Goal: Navigation & Orientation: Find specific page/section

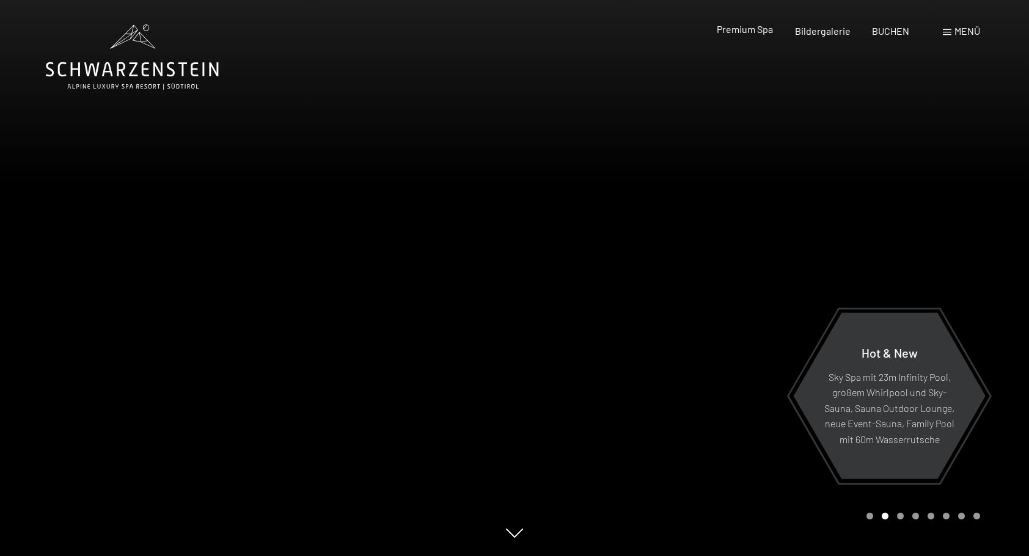
click at [740, 27] on span "Premium Spa" at bounding box center [744, 29] width 56 height 12
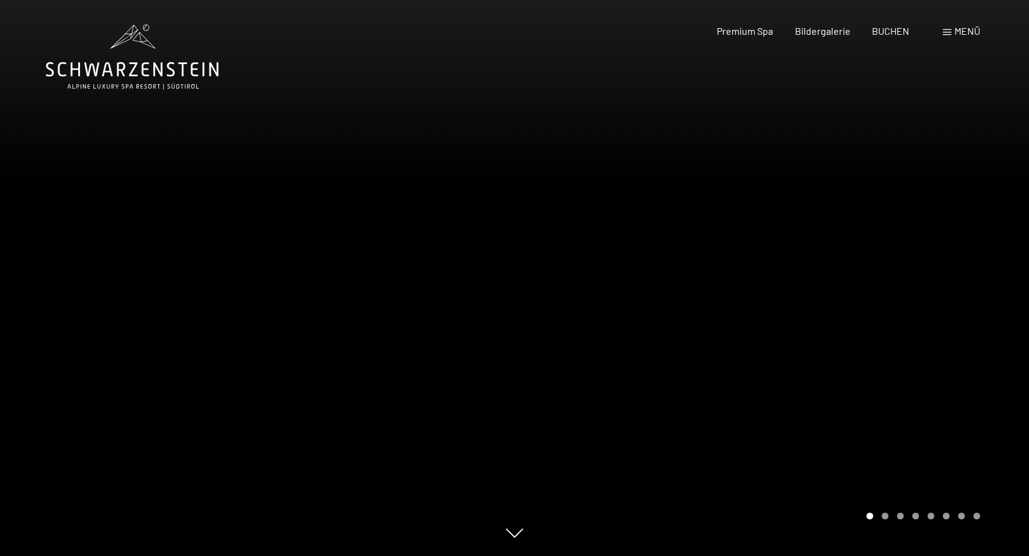
click at [902, 518] on div "Carousel Page 3" at bounding box center [900, 516] width 7 height 7
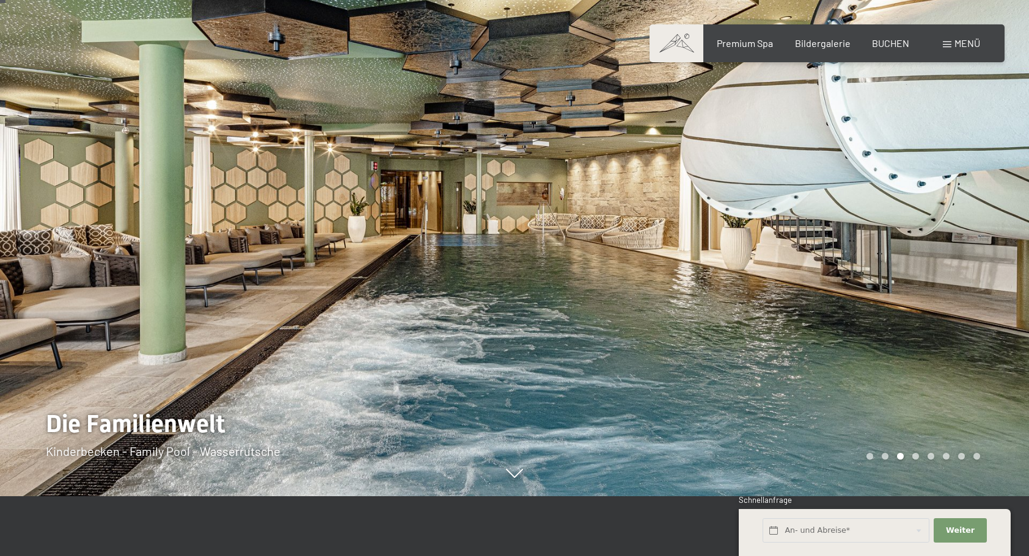
scroll to position [61, 0]
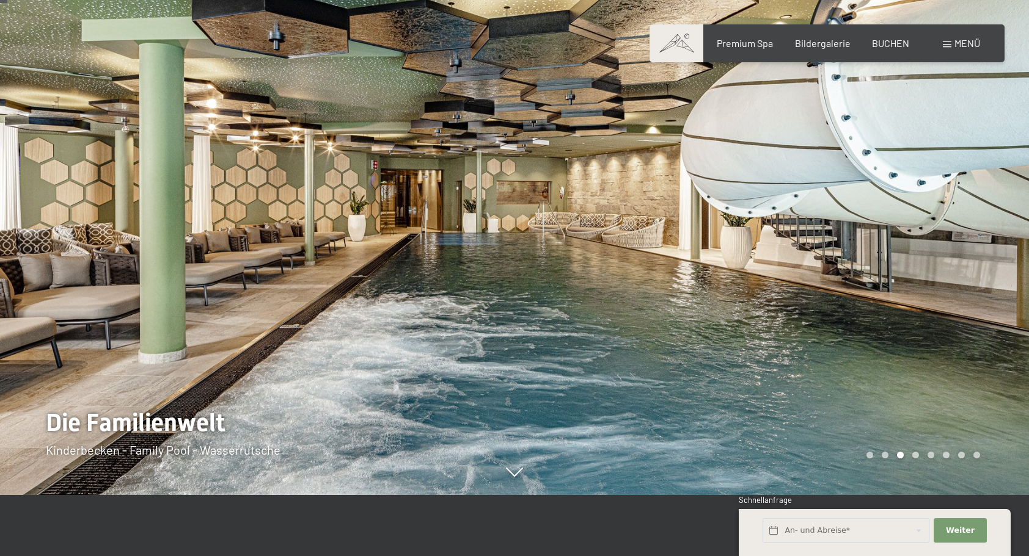
click at [666, 210] on div at bounding box center [771, 217] width 514 height 556
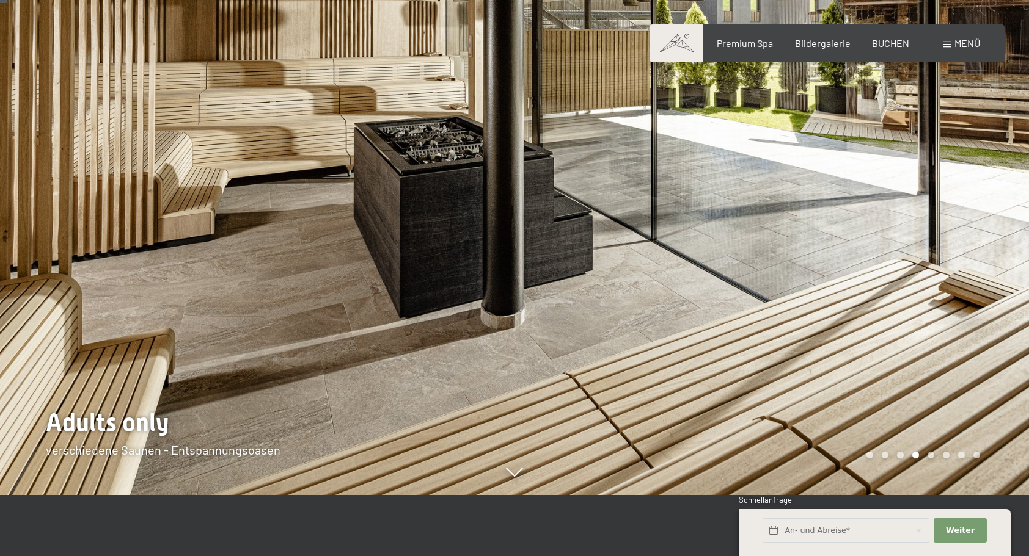
click at [56, 219] on div at bounding box center [257, 217] width 514 height 556
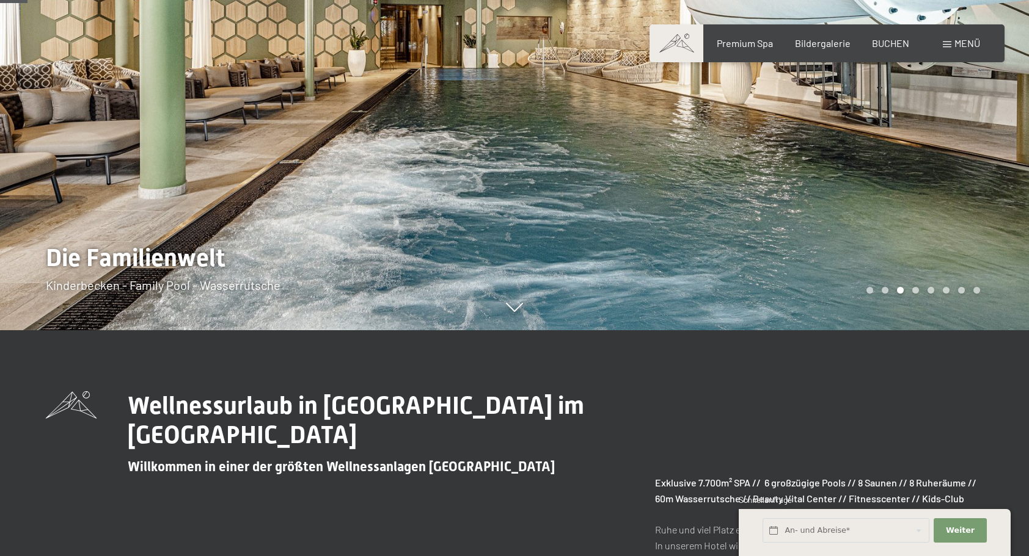
scroll to position [244, 0]
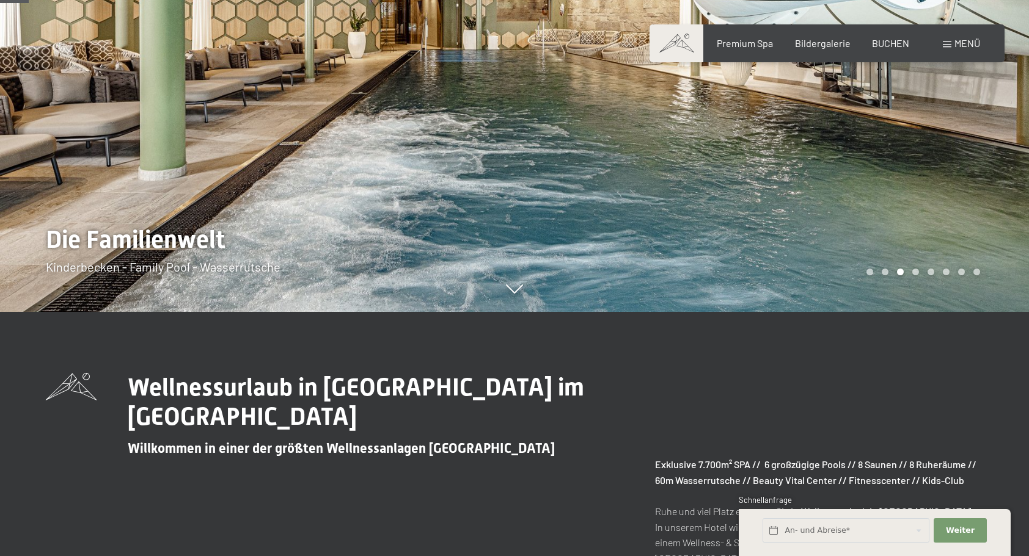
click at [227, 270] on div at bounding box center [257, 34] width 514 height 556
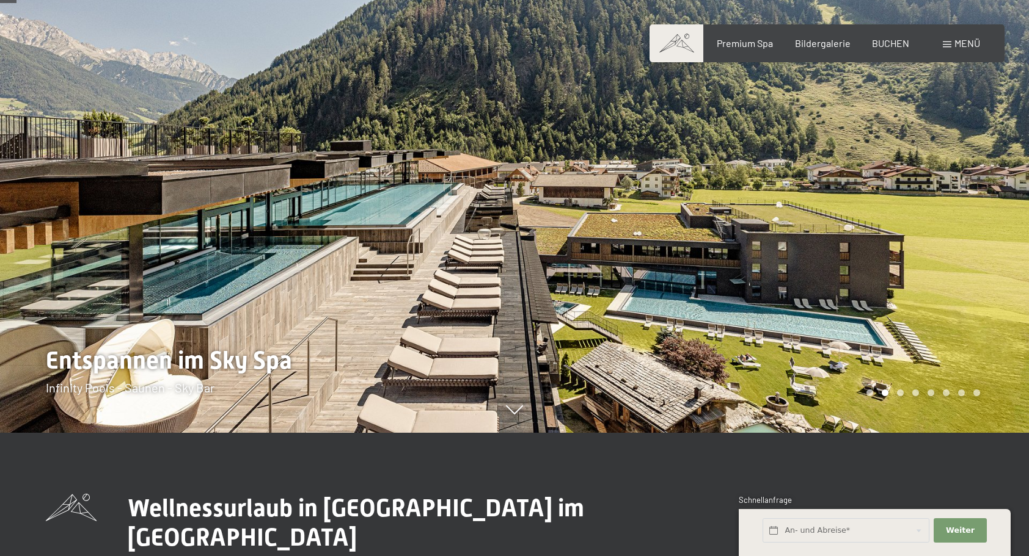
scroll to position [122, 0]
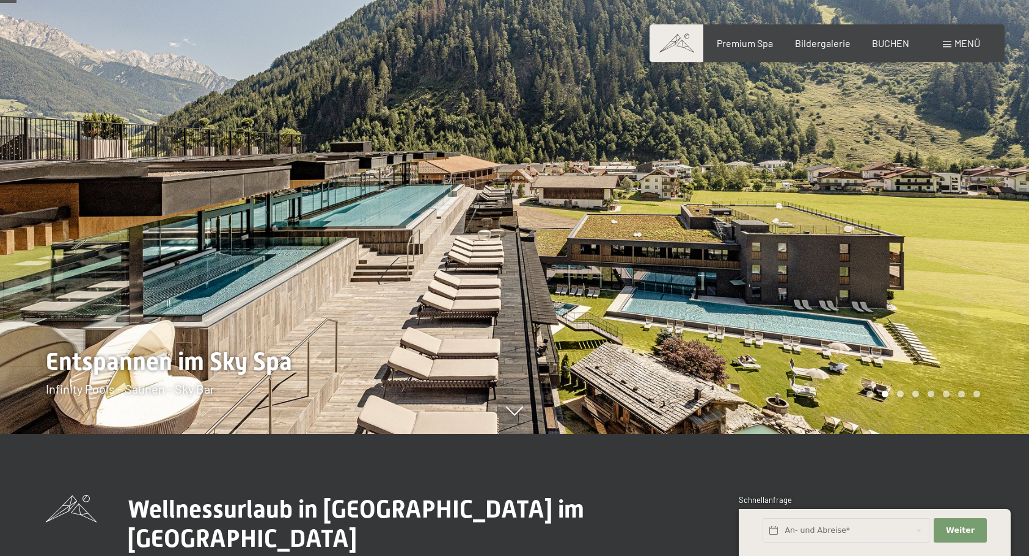
click at [803, 241] on div at bounding box center [771, 156] width 514 height 556
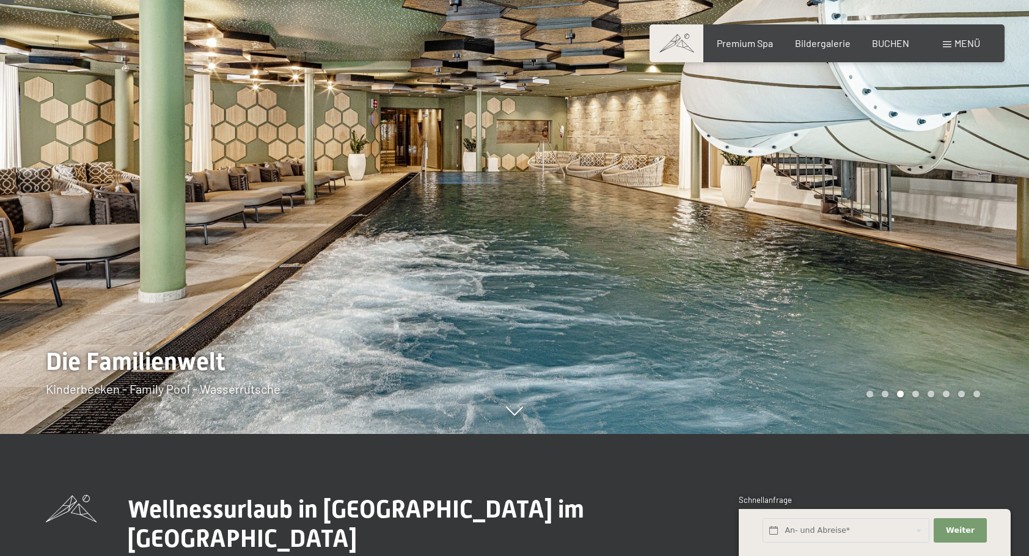
click at [875, 253] on div at bounding box center [771, 156] width 514 height 556
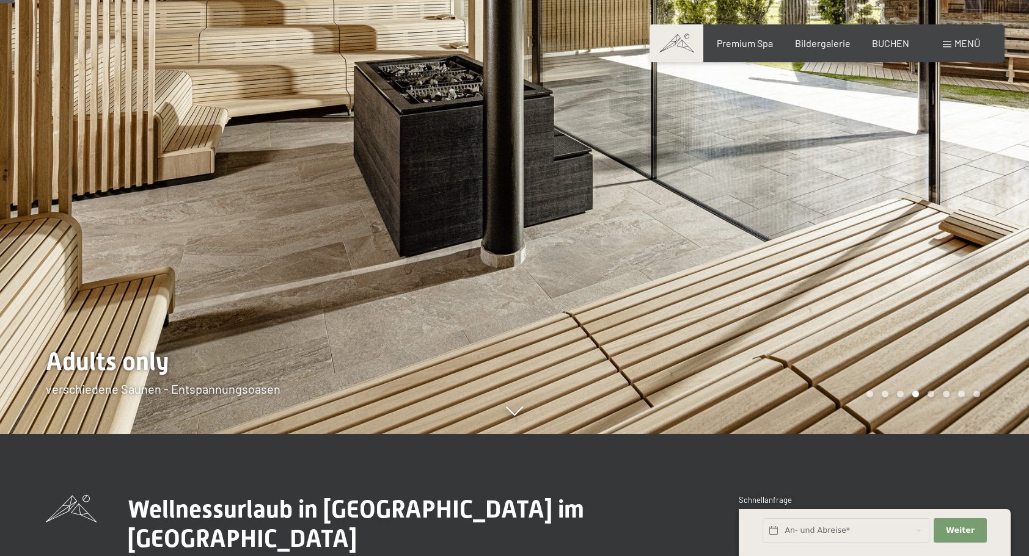
click at [933, 247] on div at bounding box center [771, 156] width 514 height 556
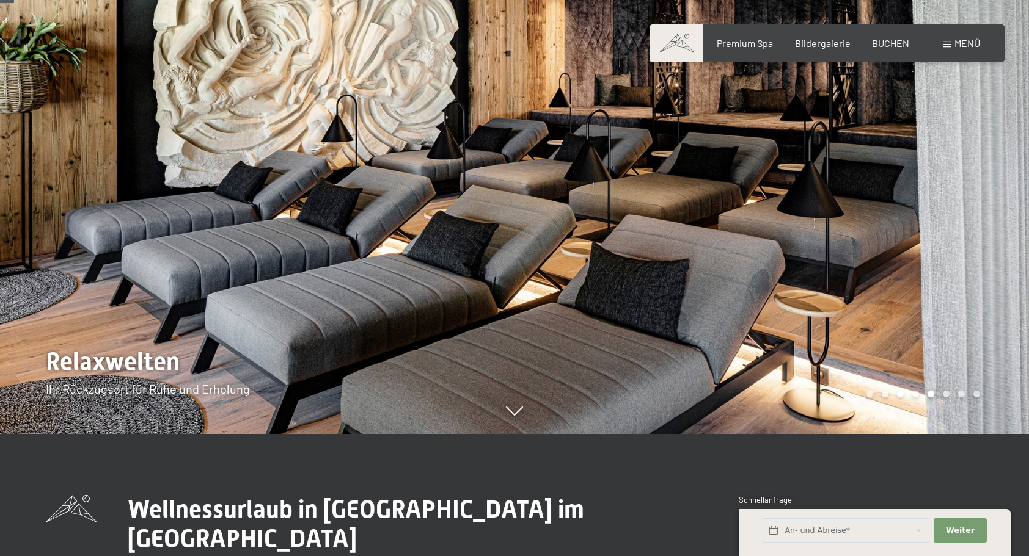
scroll to position [0, 0]
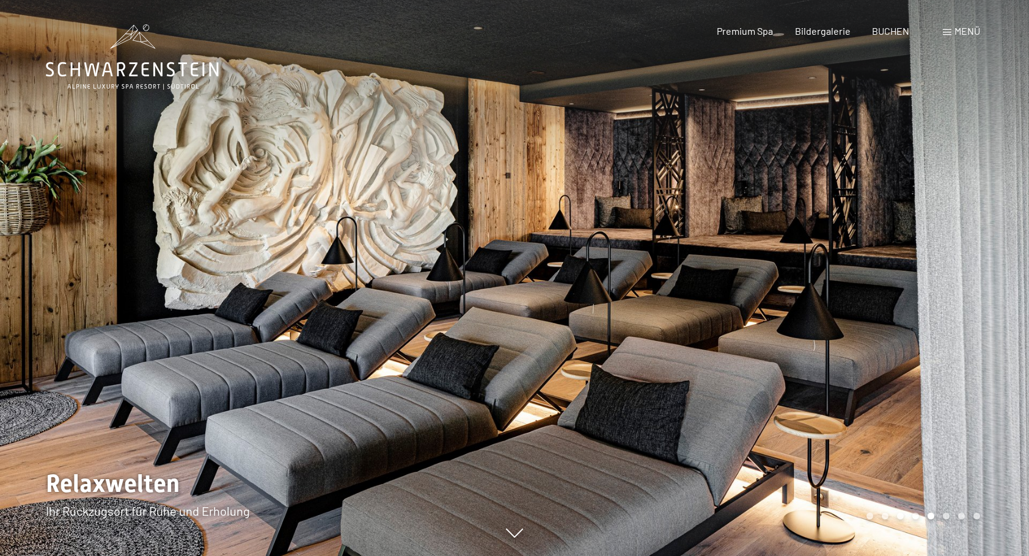
click at [933, 247] on div at bounding box center [771, 278] width 514 height 556
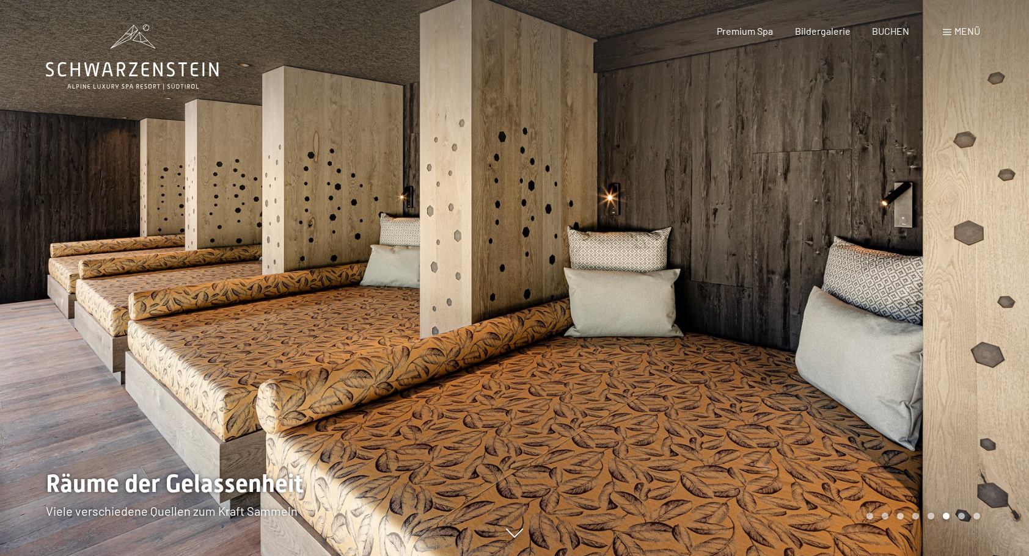
click at [933, 247] on div at bounding box center [771, 278] width 514 height 556
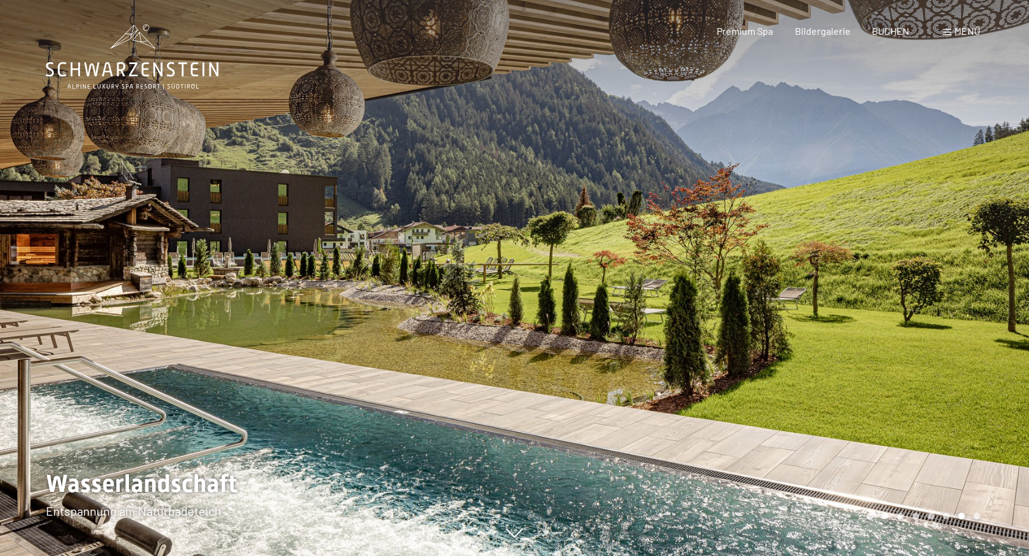
click at [933, 247] on div at bounding box center [771, 278] width 514 height 556
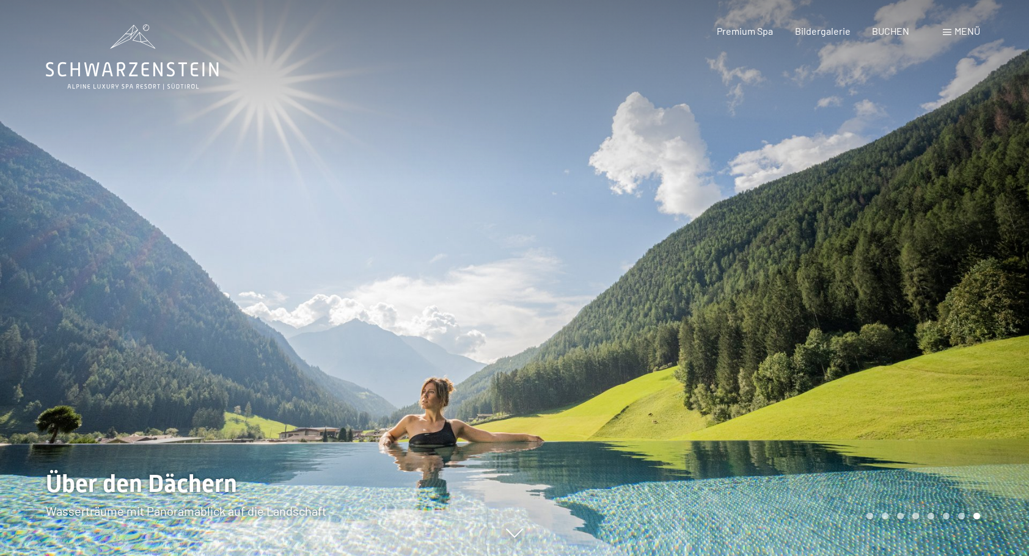
click at [933, 247] on div at bounding box center [771, 278] width 514 height 556
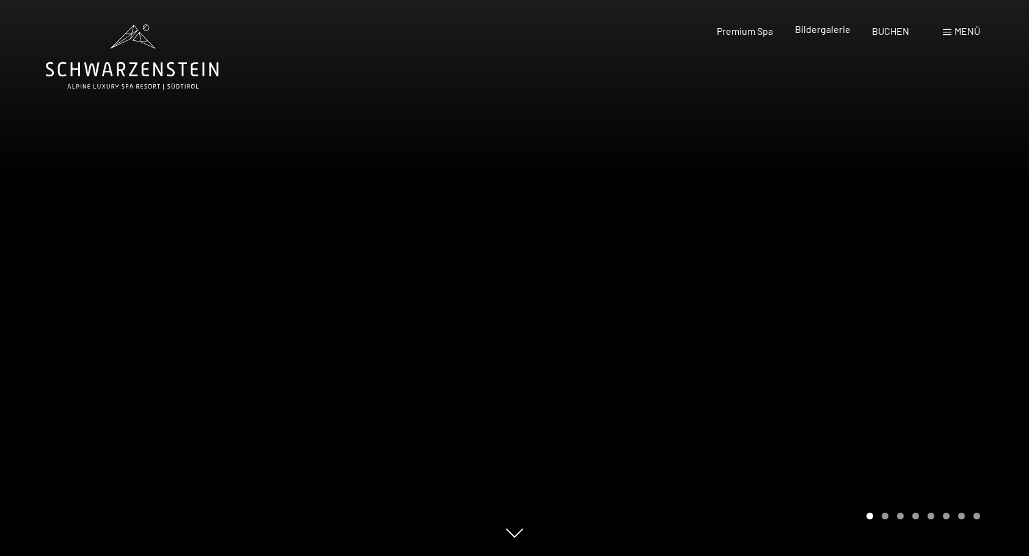
click at [815, 29] on span "Bildergalerie" at bounding box center [823, 29] width 56 height 12
click at [825, 29] on span "Bildergalerie" at bounding box center [823, 29] width 56 height 12
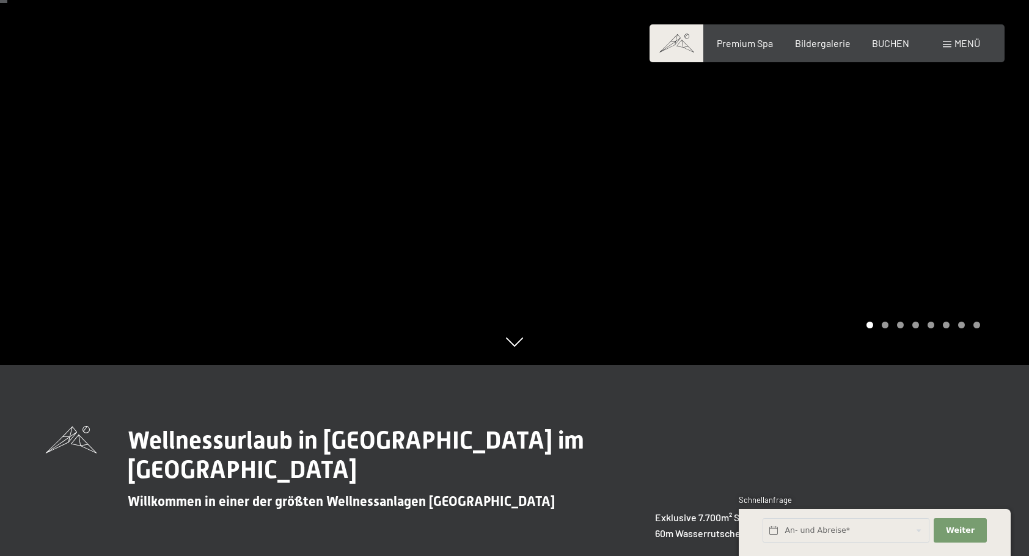
scroll to position [61, 0]
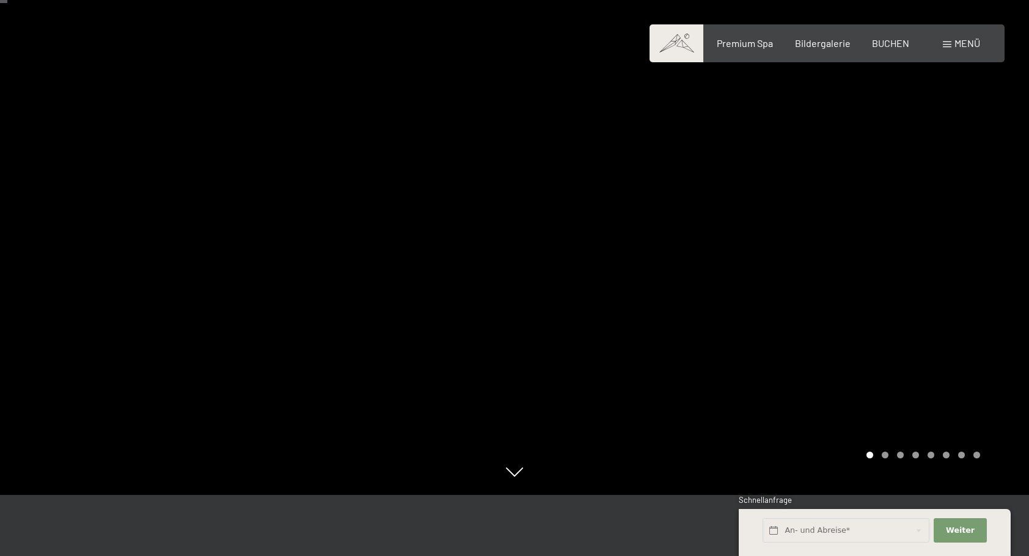
click at [885, 453] on div "Carousel Page 2" at bounding box center [884, 455] width 7 height 7
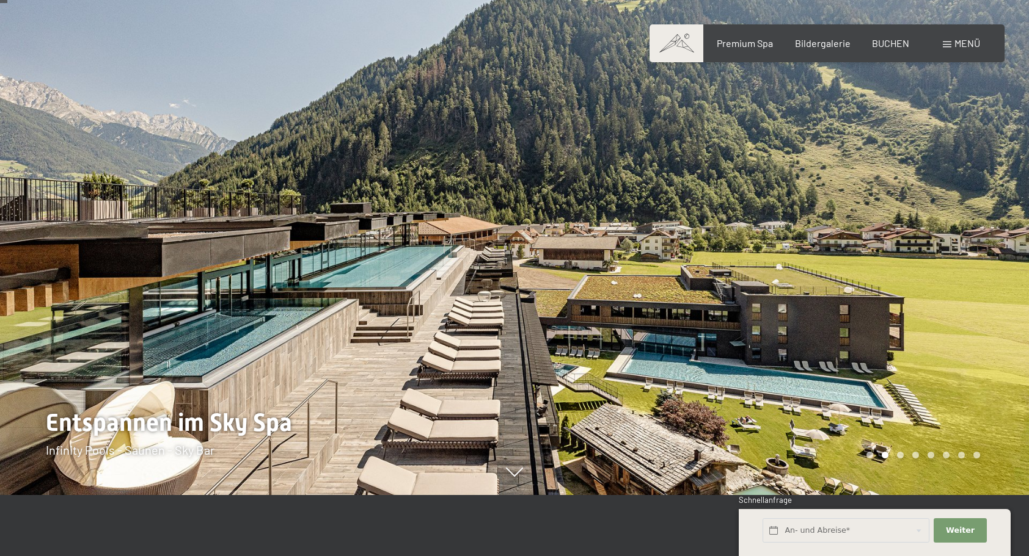
click at [902, 456] on div "Carousel Page 3" at bounding box center [900, 455] width 7 height 7
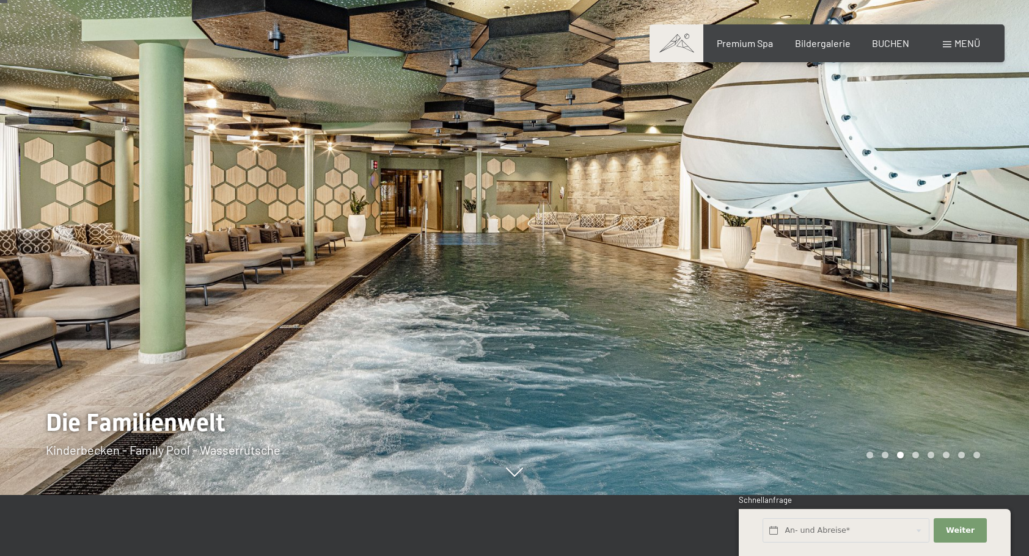
click at [916, 457] on div "Carousel Page 4" at bounding box center [915, 455] width 7 height 7
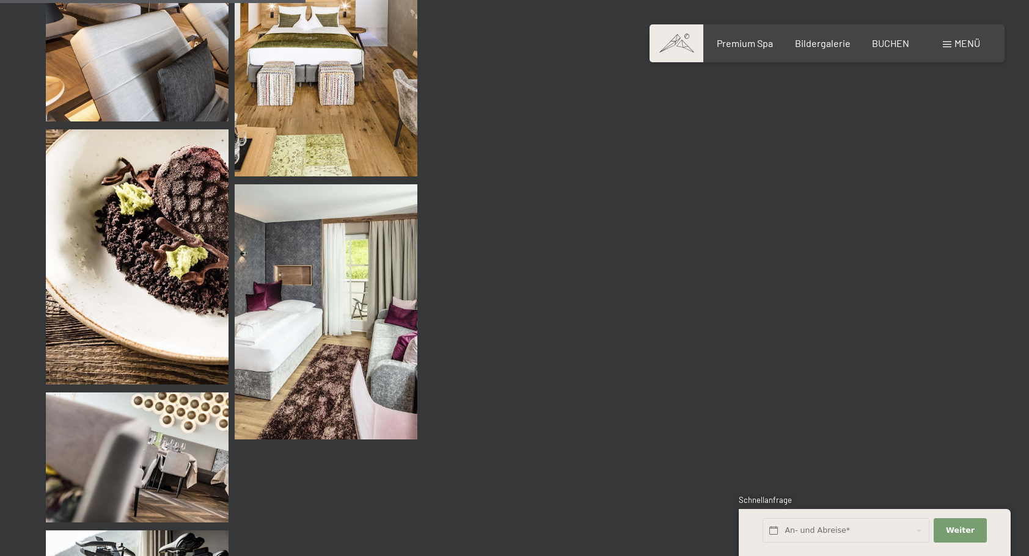
scroll to position [4581, 0]
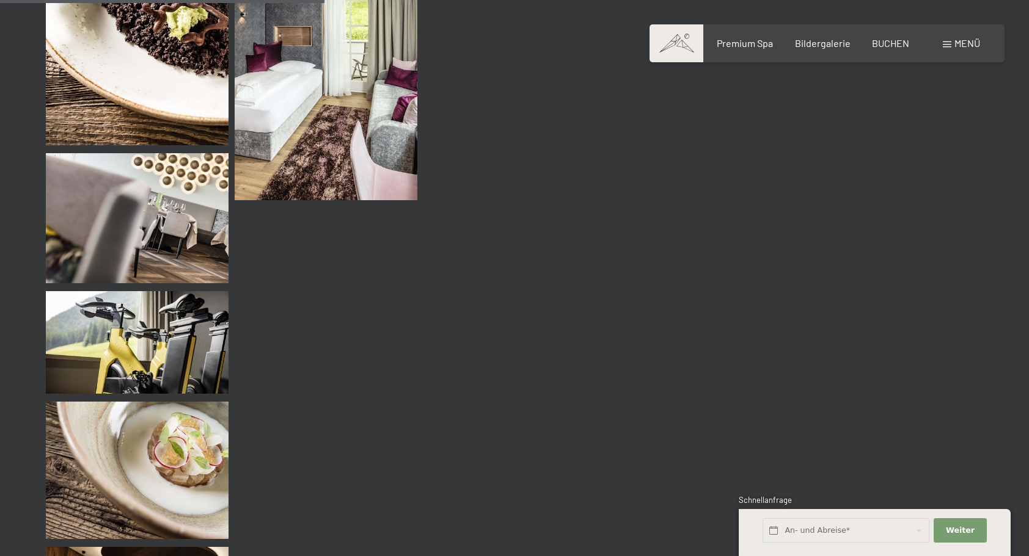
click at [954, 45] on span "Menü" at bounding box center [967, 43] width 26 height 12
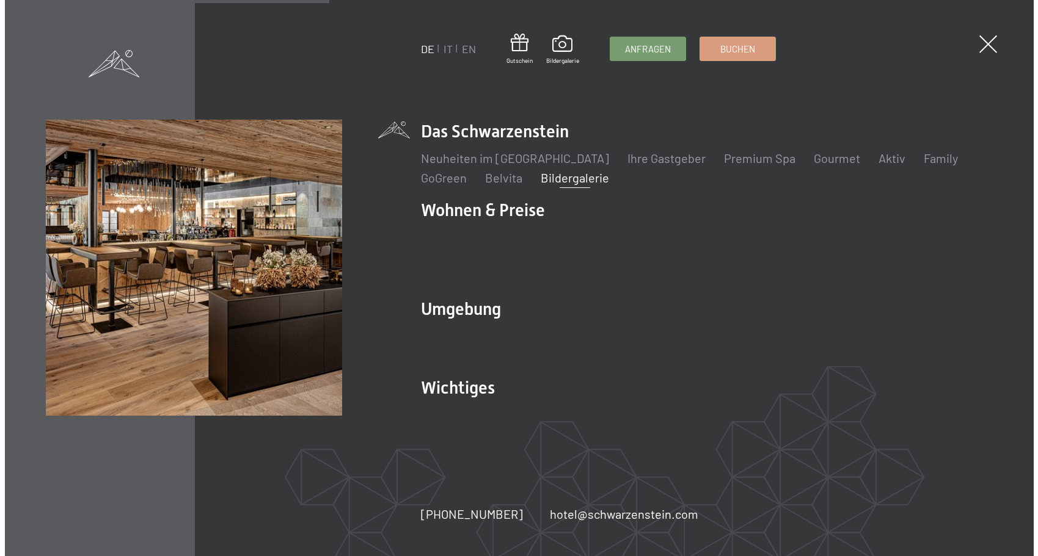
scroll to position [4620, 0]
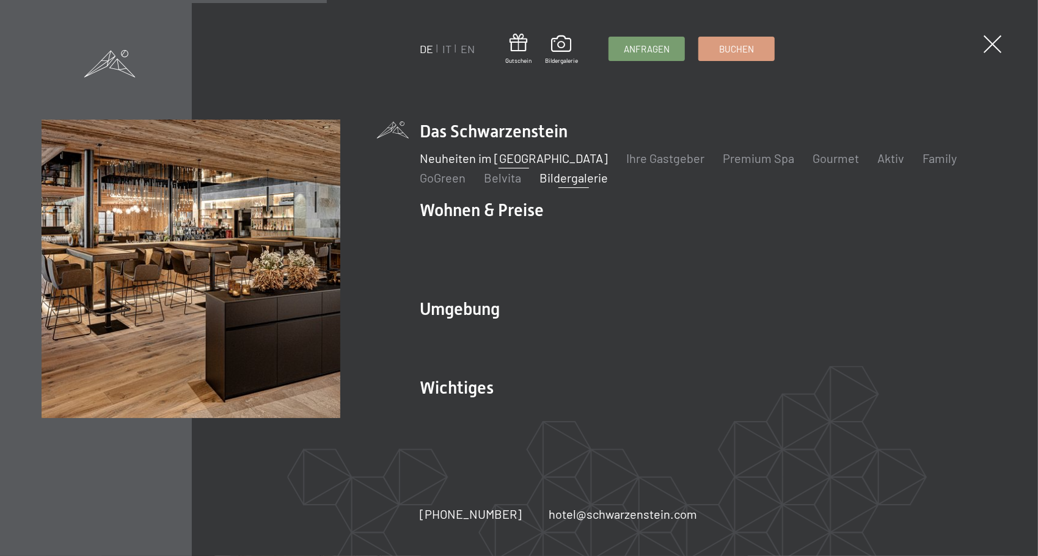
click at [501, 166] on link "Neuheiten im [GEOGRAPHIC_DATA]" at bounding box center [514, 158] width 188 height 15
click at [922, 164] on link "Family" at bounding box center [939, 158] width 34 height 15
click at [922, 165] on link "Family" at bounding box center [939, 158] width 34 height 15
click at [922, 166] on link "Family" at bounding box center [939, 158] width 34 height 15
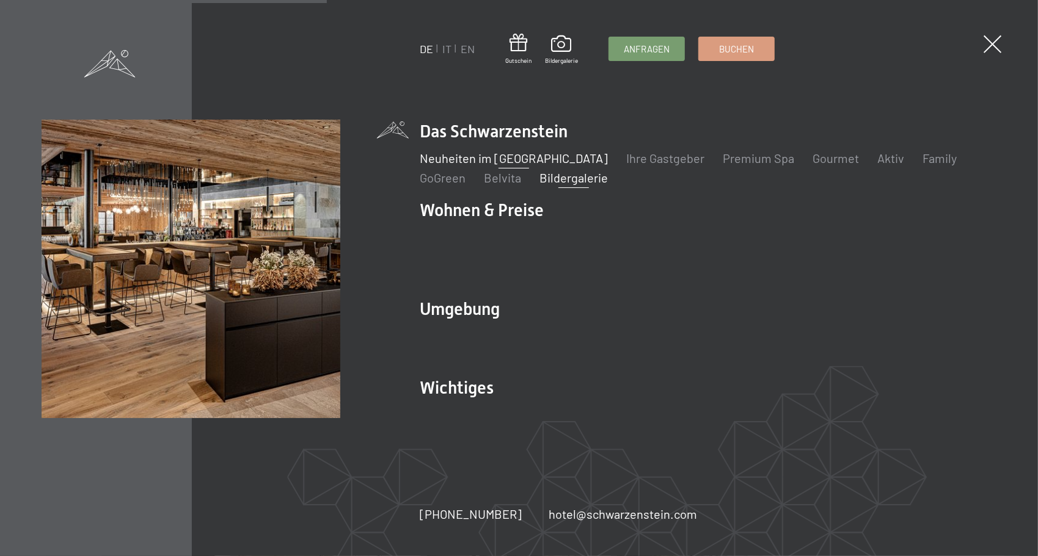
click at [505, 166] on link "Neuheiten im Schwarzenstein" at bounding box center [514, 158] width 188 height 15
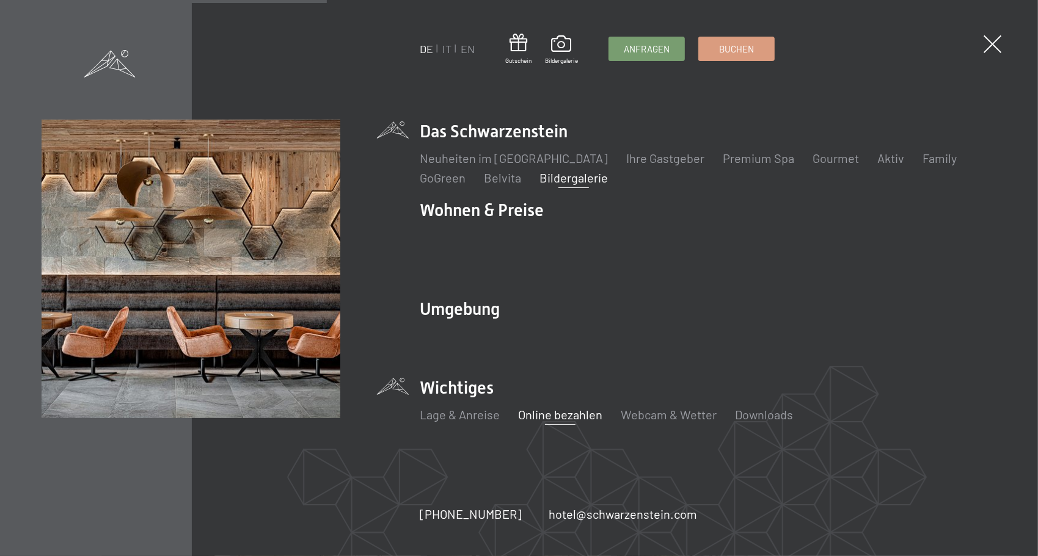
click at [553, 407] on link "Online bezahlen" at bounding box center [560, 414] width 84 height 15
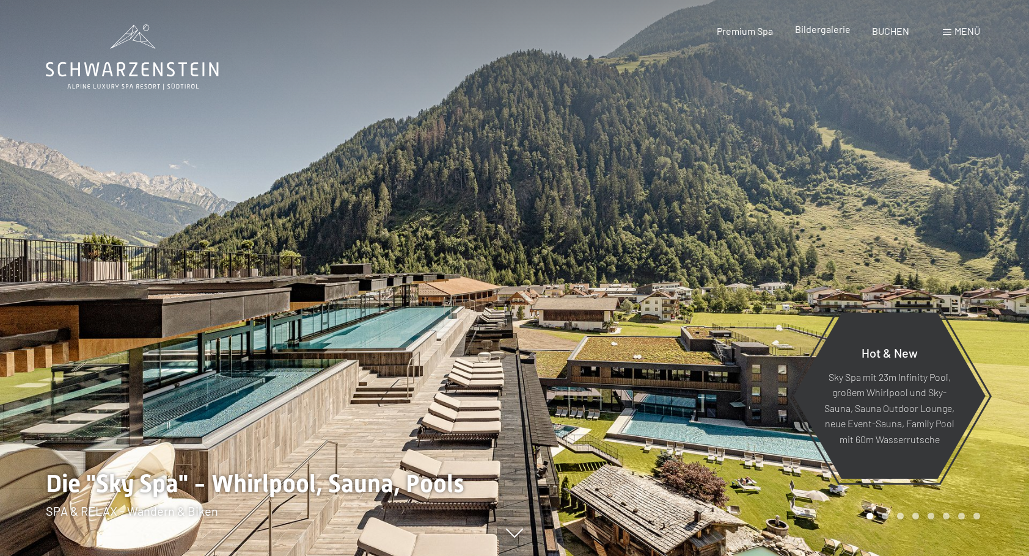
click at [842, 27] on span "Bildergalerie" at bounding box center [823, 29] width 56 height 12
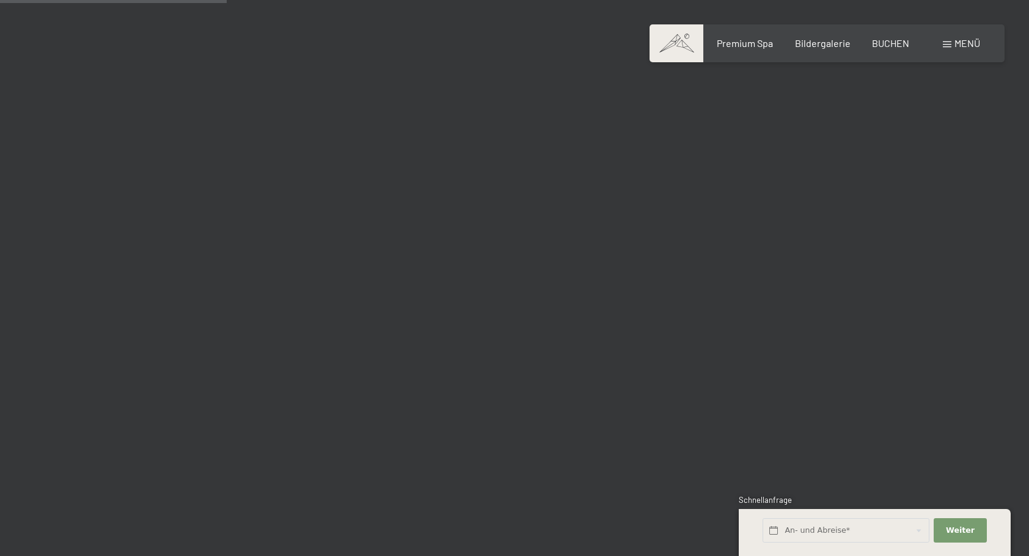
scroll to position [3420, 0]
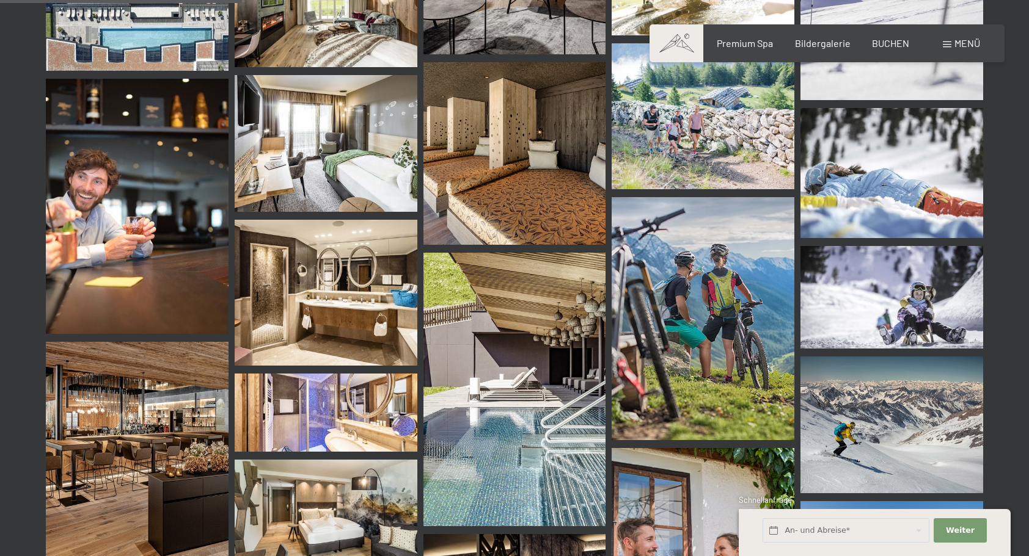
click at [948, 44] on span at bounding box center [946, 45] width 9 height 6
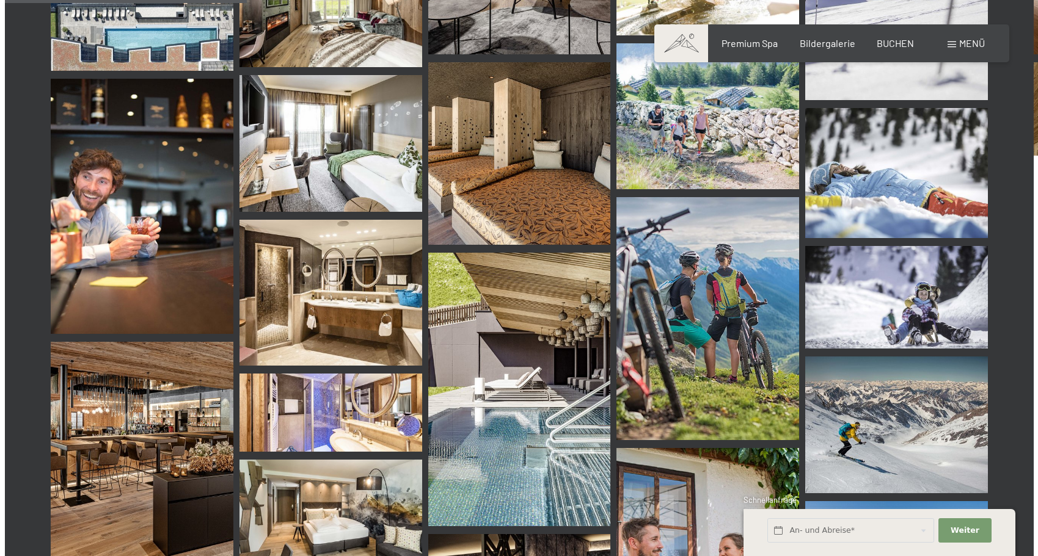
scroll to position [3447, 0]
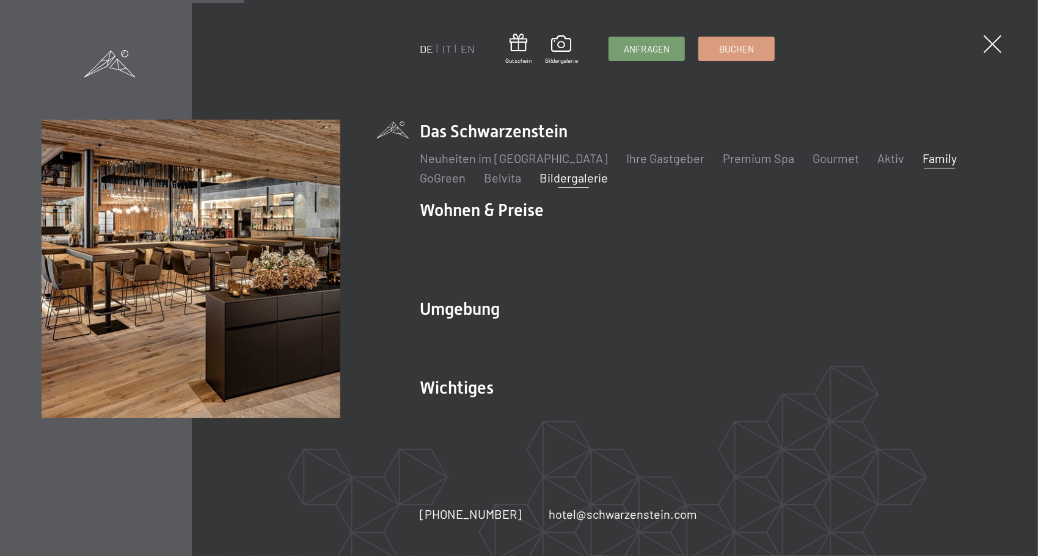
click at [922, 166] on link "Family" at bounding box center [939, 158] width 34 height 15
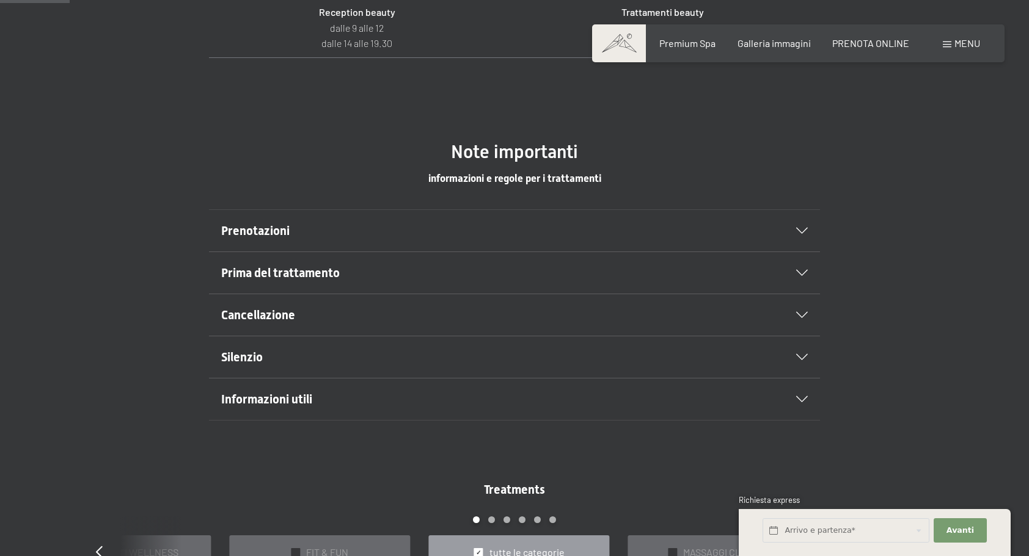
scroll to position [672, 0]
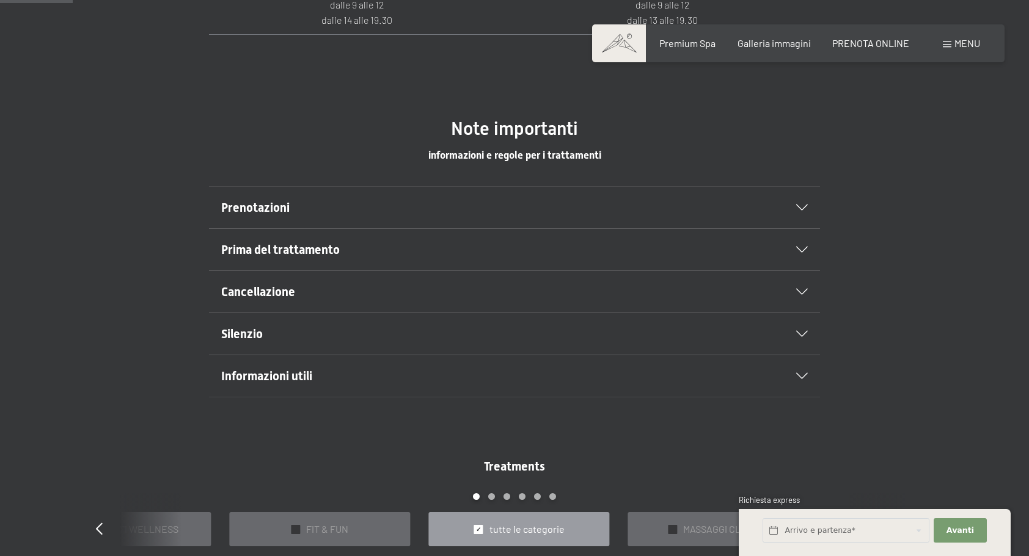
click at [800, 247] on icon at bounding box center [802, 250] width 12 height 6
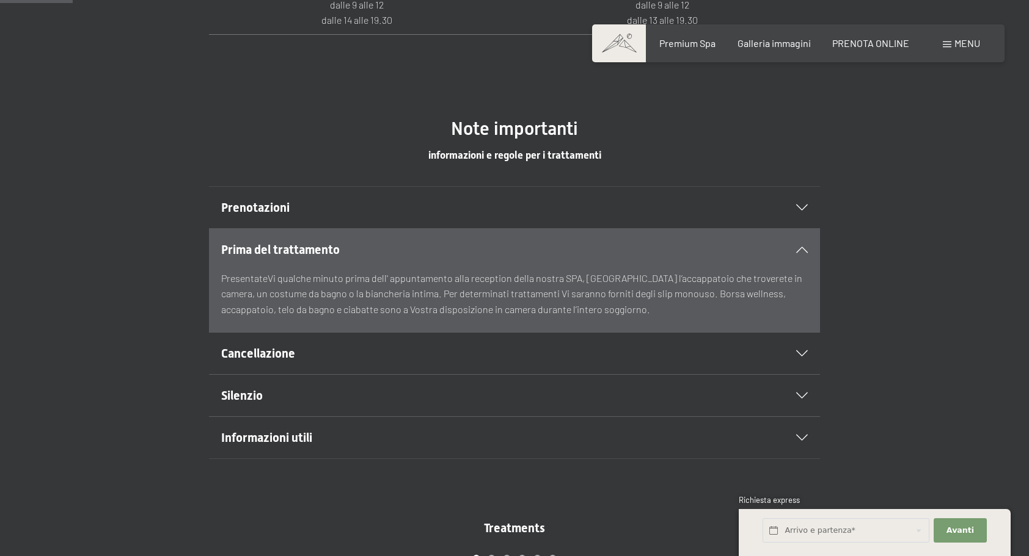
click at [800, 244] on div "Prima del trattamento" at bounding box center [514, 250] width 586 height 42
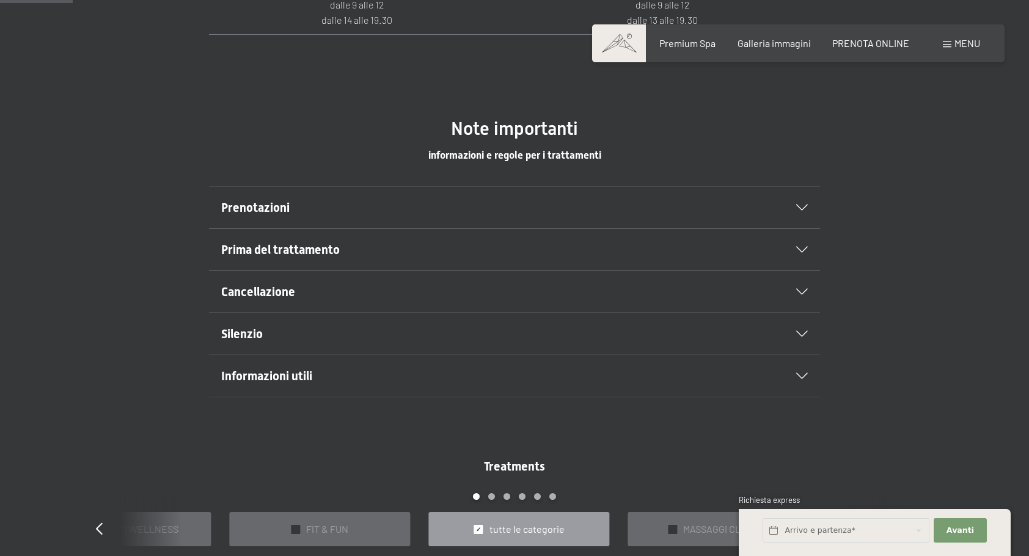
click at [805, 203] on div "Prenotazioni" at bounding box center [514, 208] width 586 height 42
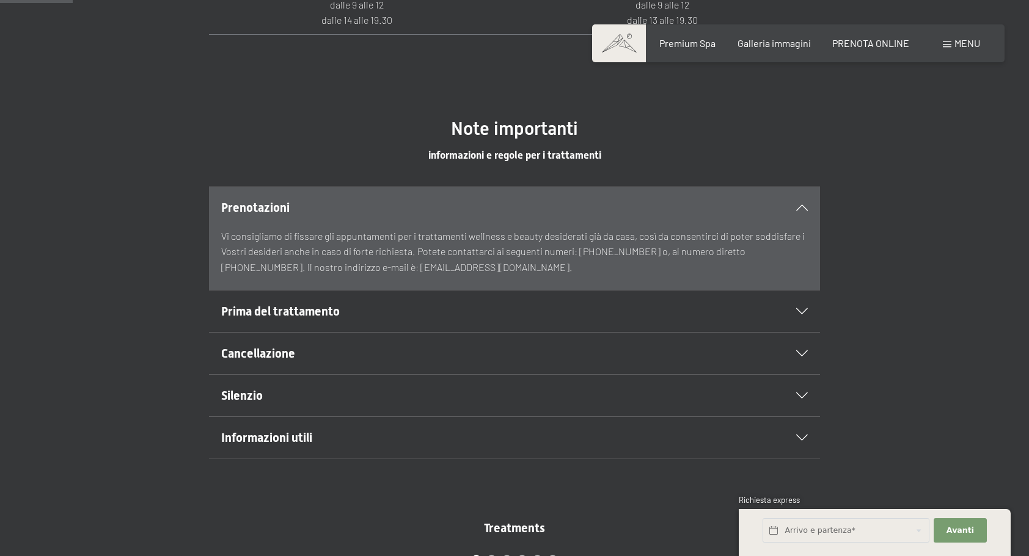
click at [801, 205] on icon at bounding box center [802, 208] width 12 height 6
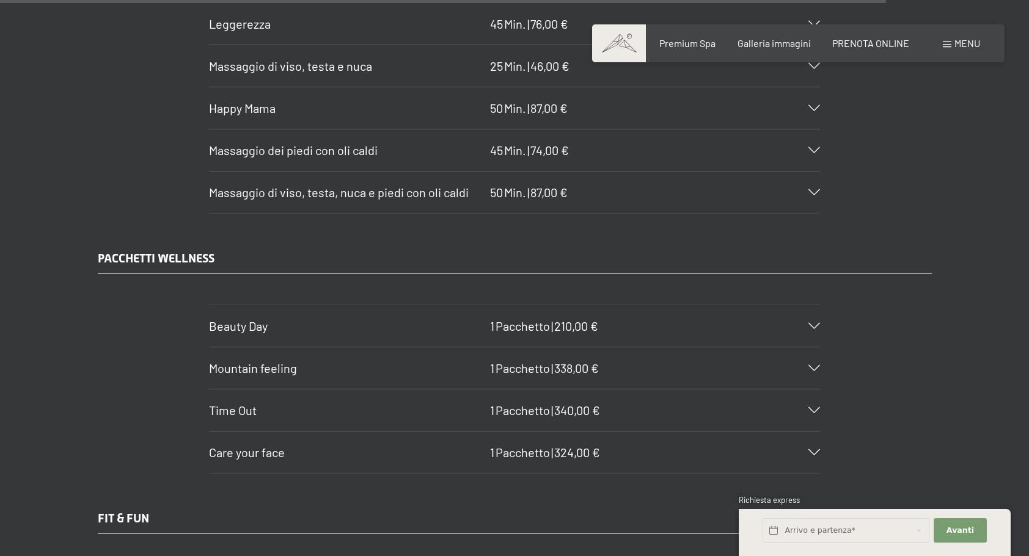
scroll to position [8062, 0]
click at [815, 326] on icon at bounding box center [814, 329] width 12 height 6
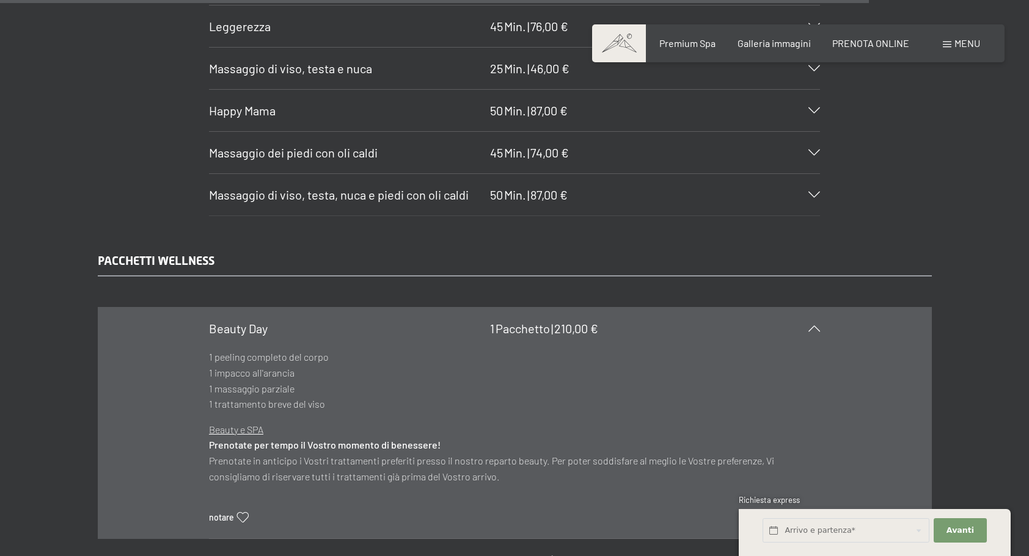
click at [815, 326] on icon at bounding box center [814, 329] width 12 height 6
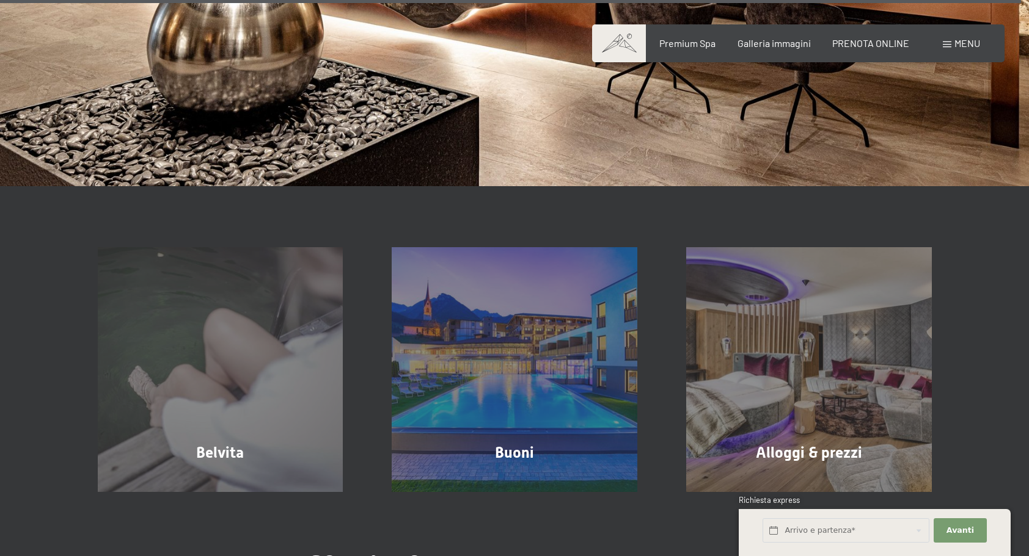
scroll to position [9162, 0]
